Goal: Check status: Check status

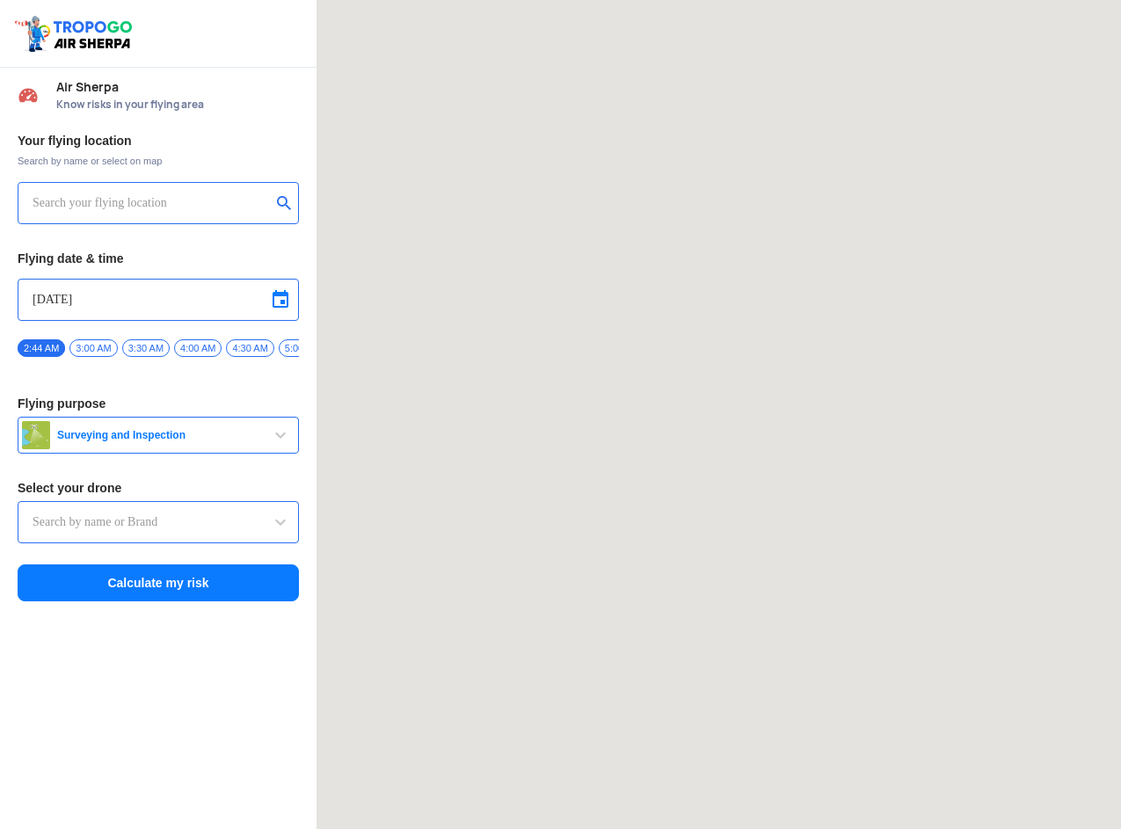
type input "Lookout VTOL_Tactical"
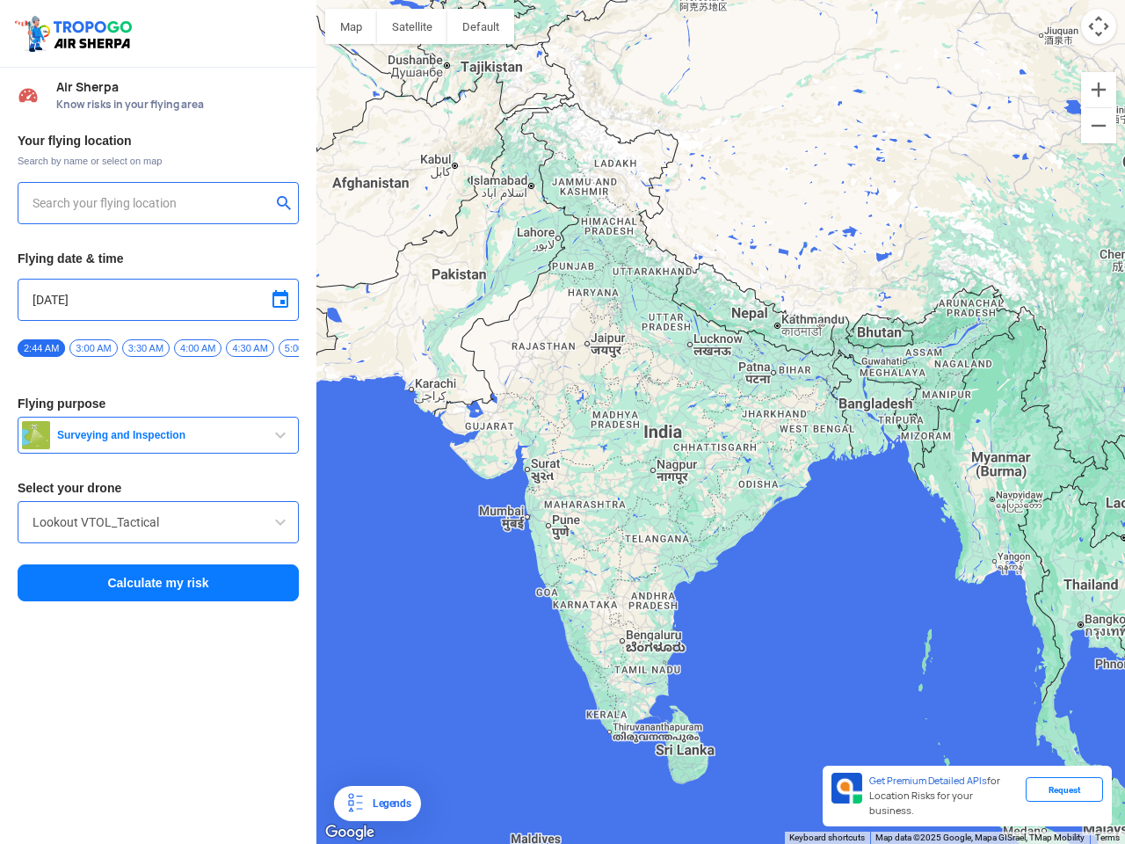
click at [76, 33] on img at bounding box center [75, 33] width 125 height 40
click at [151, 203] on input "text" at bounding box center [152, 202] width 238 height 21
click at [287, 205] on button "submit" at bounding box center [287, 205] width 21 height 18
click at [158, 300] on input "[DATE]" at bounding box center [158, 299] width 251 height 21
click at [280, 300] on div at bounding box center [562, 422] width 1125 height 844
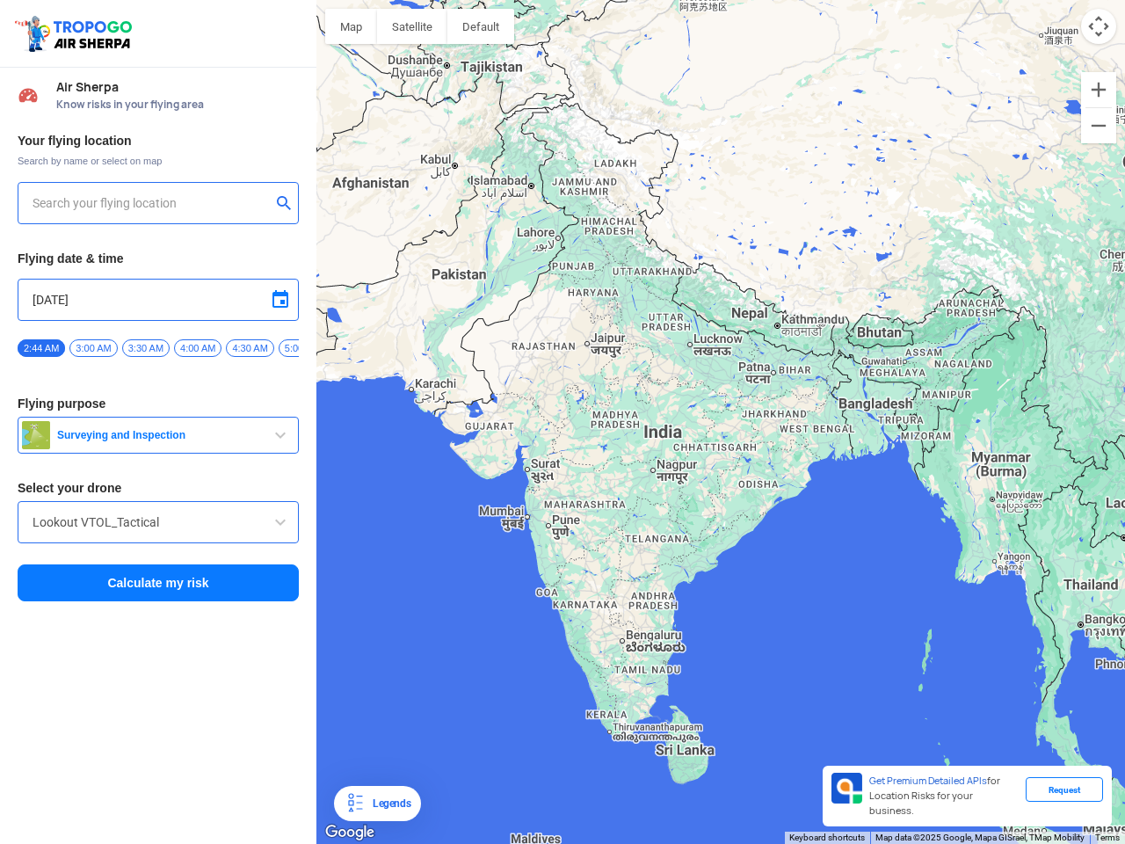
click at [41, 348] on div at bounding box center [562, 422] width 1125 height 844
click at [93, 348] on div at bounding box center [562, 422] width 1125 height 844
click at [146, 348] on div at bounding box center [562, 422] width 1125 height 844
click at [198, 348] on div at bounding box center [562, 422] width 1125 height 844
click at [250, 348] on div at bounding box center [562, 422] width 1125 height 844
